Goal: Find specific page/section: Find specific page/section

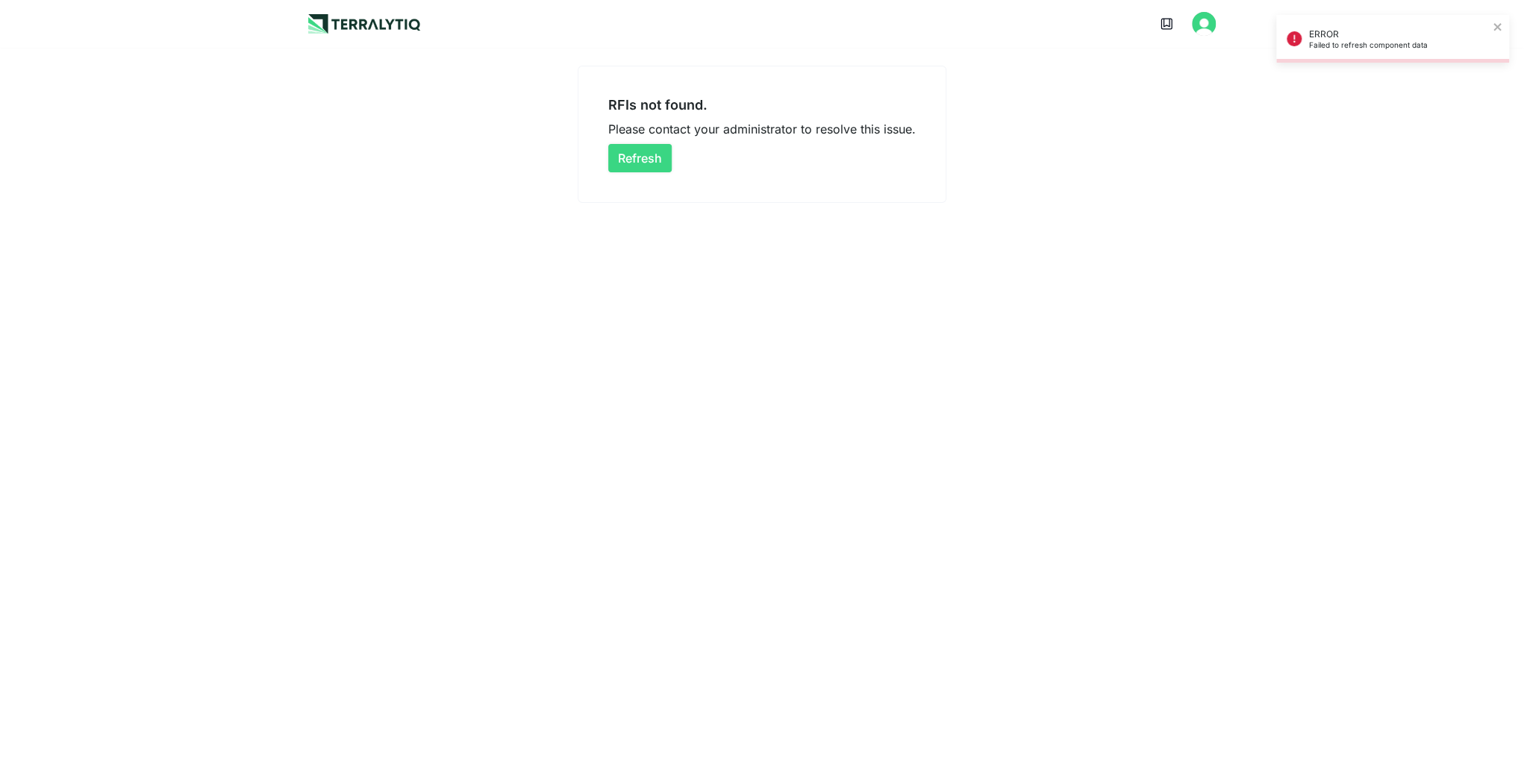
click at [643, 156] on button "Refresh" at bounding box center [640, 158] width 64 height 28
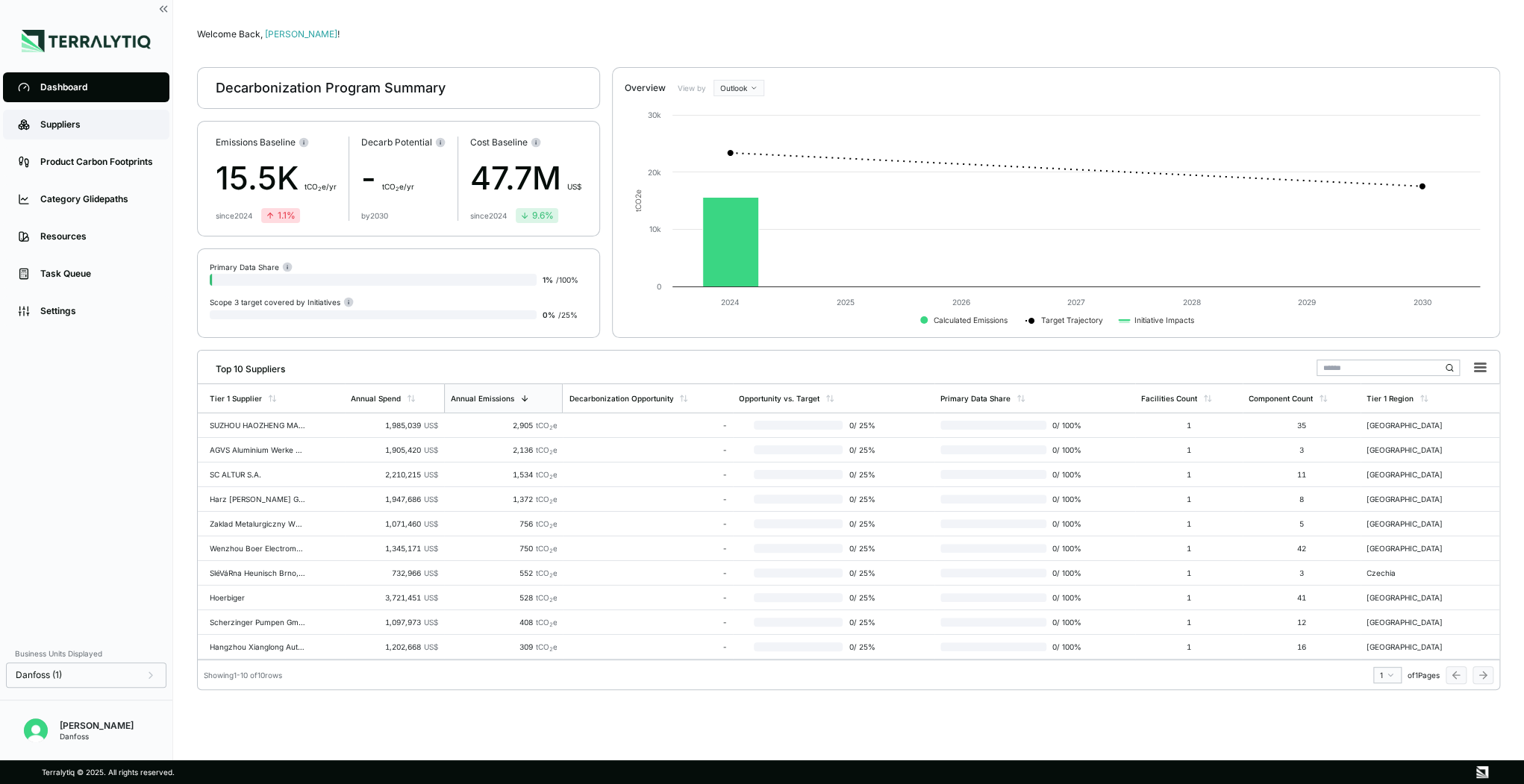
click at [43, 121] on div "Suppliers" at bounding box center [97, 124] width 114 height 12
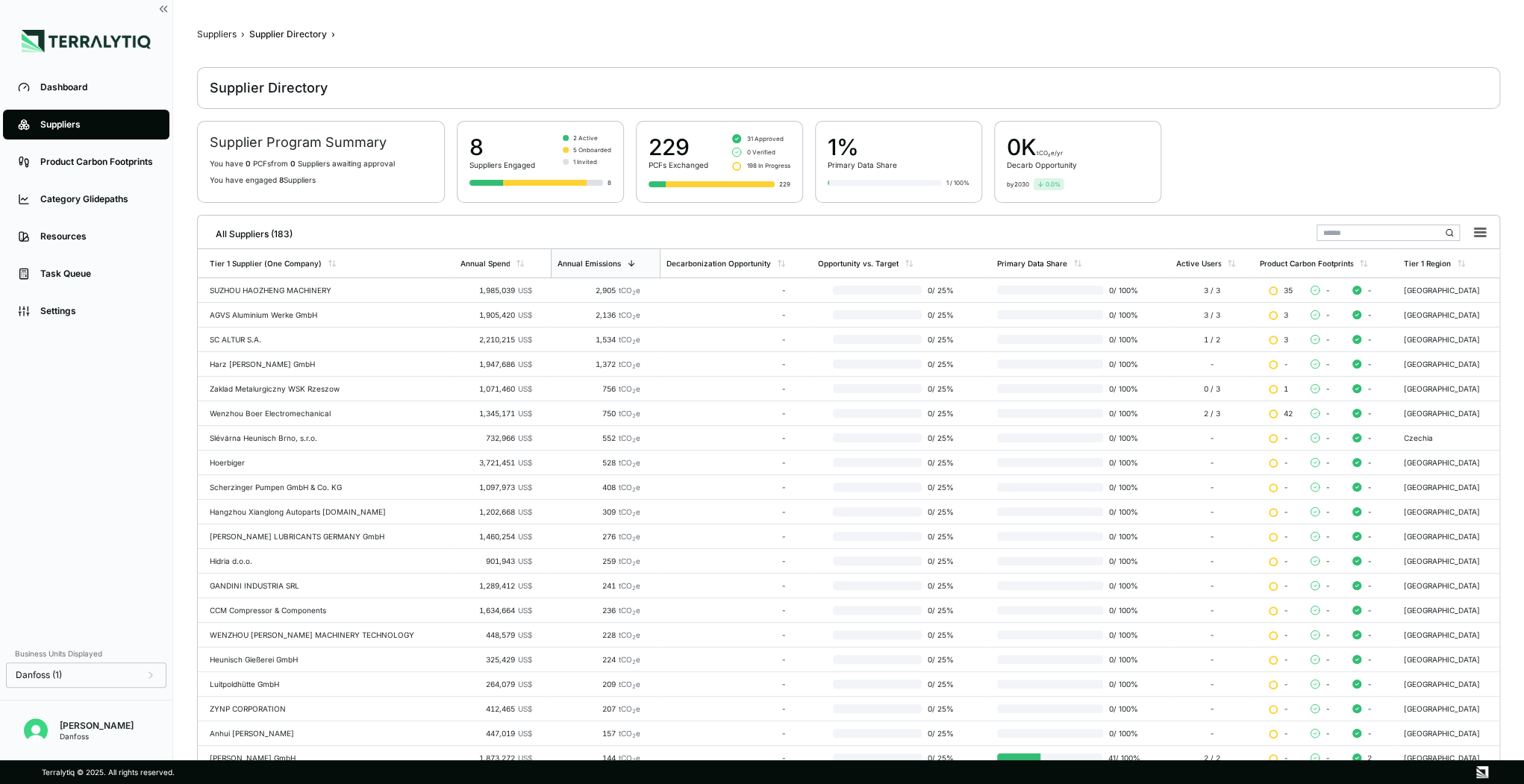
click at [1369, 227] on input "text" at bounding box center [1388, 233] width 143 height 16
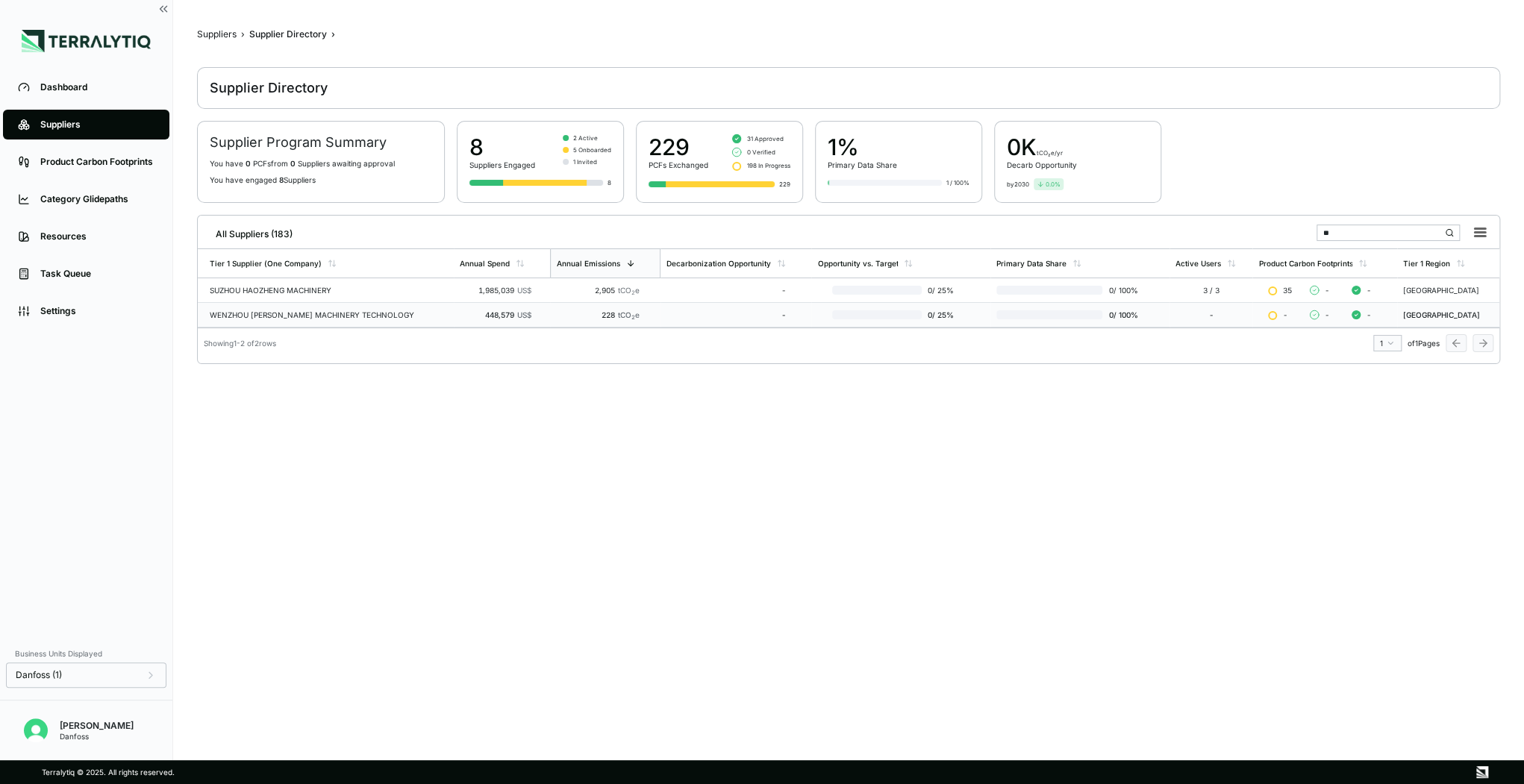
type input "**"
click at [343, 312] on div "WENZHOU [PERSON_NAME] MACHINERY TECHNOLOGY" at bounding box center [329, 314] width 238 height 9
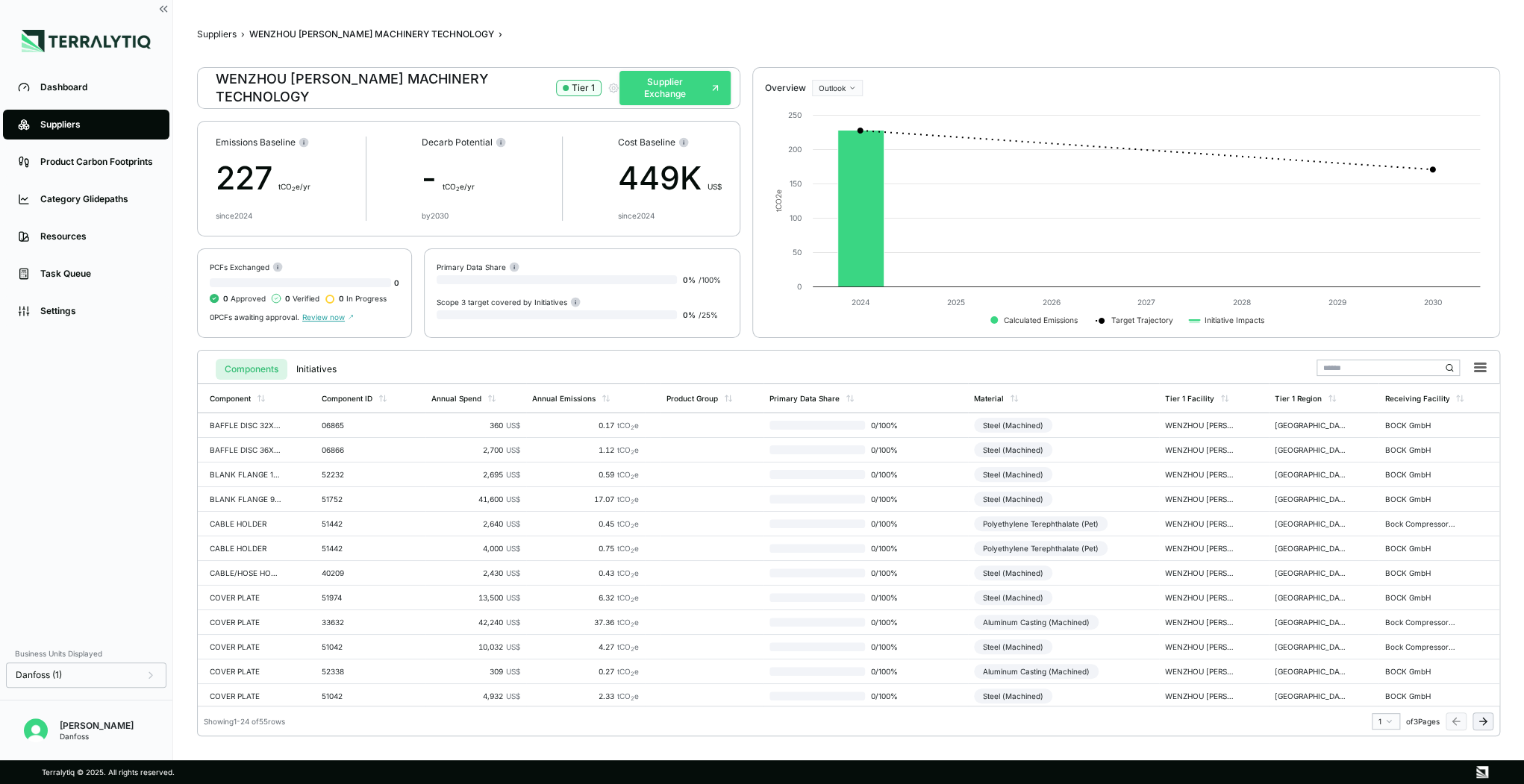
click at [674, 89] on button "Supplier Exchange" at bounding box center [675, 88] width 111 height 34
